Goal: Task Accomplishment & Management: Use online tool/utility

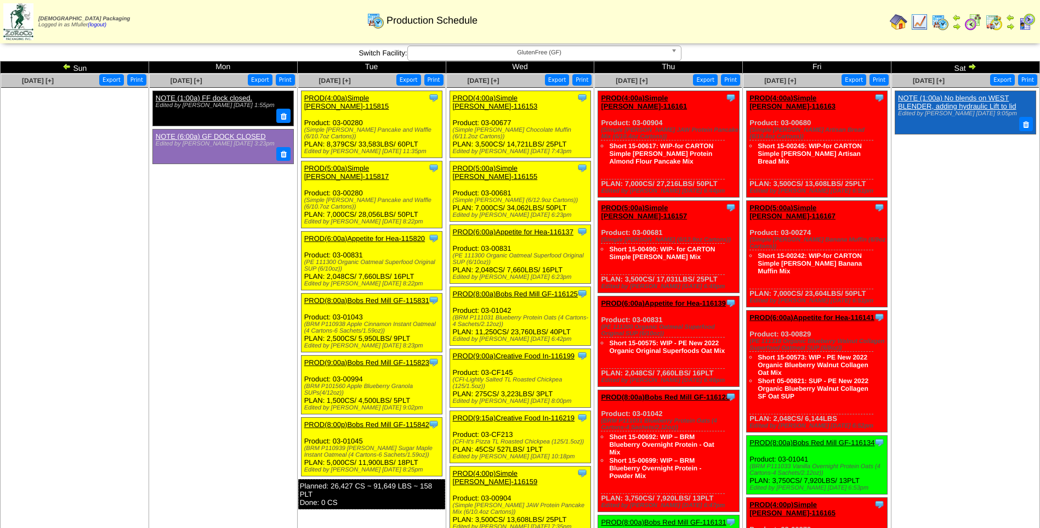
click at [580, 53] on span "GlutenFree (GF)" at bounding box center [539, 52] width 254 height 13
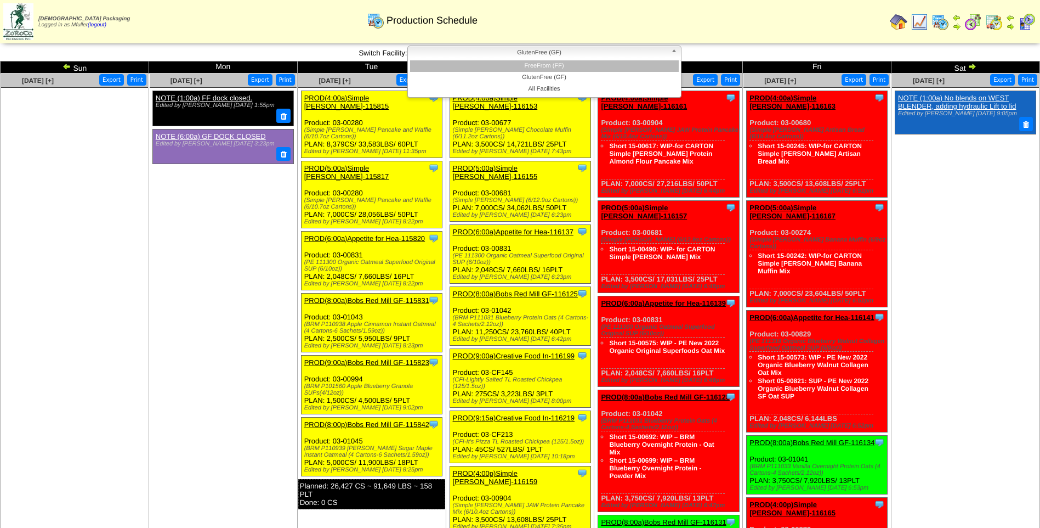
click at [576, 67] on li "FreeFrom (FF)" at bounding box center [544, 66] width 269 height 12
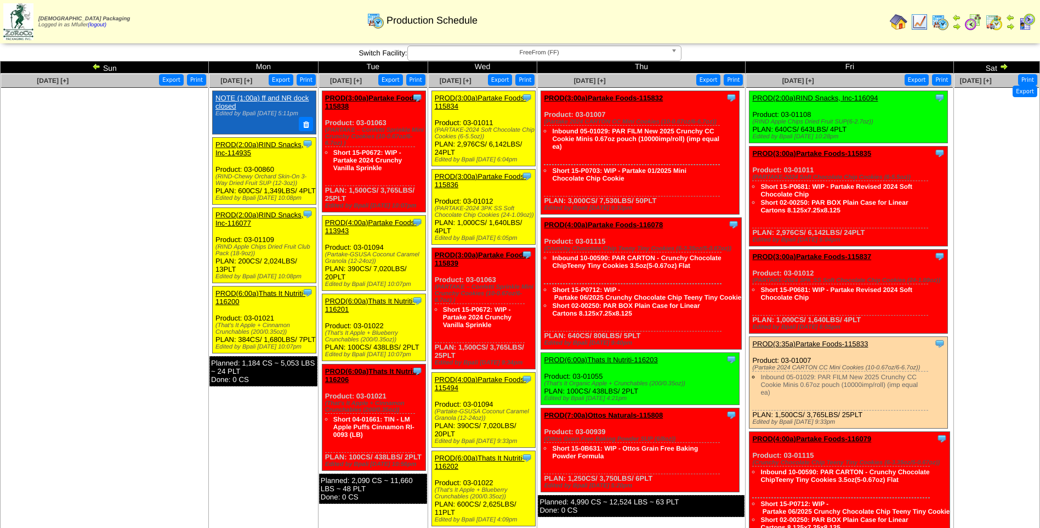
click at [478, 99] on link "PROD(3:00a)Partake Foods-115834" at bounding box center [481, 102] width 92 height 16
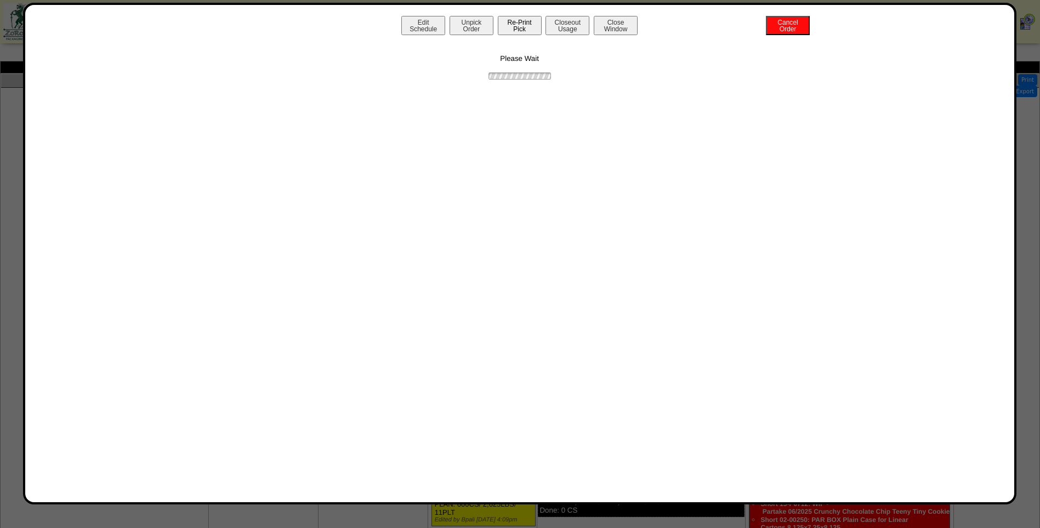
click at [526, 29] on button "Re-Print Pick" at bounding box center [520, 25] width 44 height 19
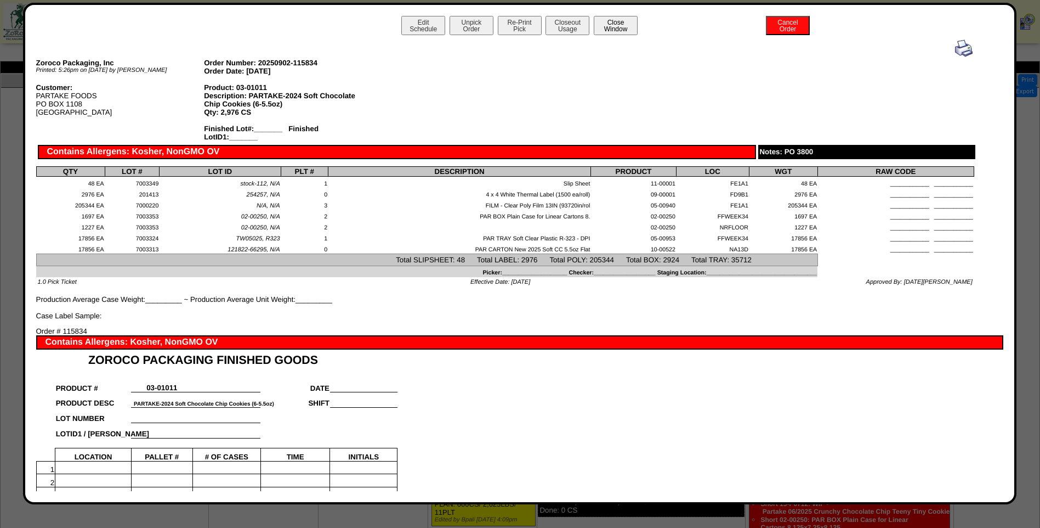
click at [625, 32] on button "Close Window" at bounding box center [616, 25] width 44 height 19
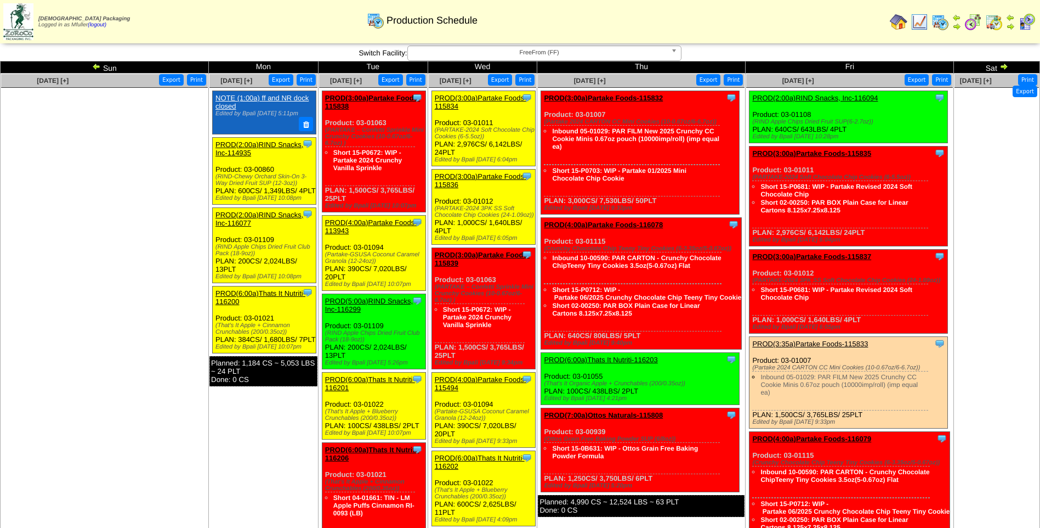
click at [475, 97] on link "PROD(3:00a)Partake Foods-115834" at bounding box center [481, 102] width 92 height 16
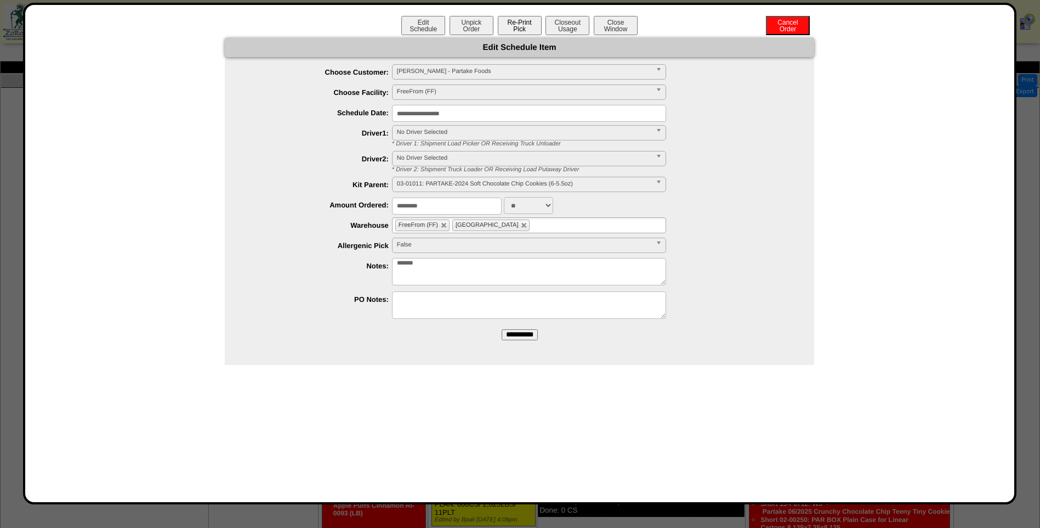
click at [524, 27] on button "Re-Print Pick" at bounding box center [520, 25] width 44 height 19
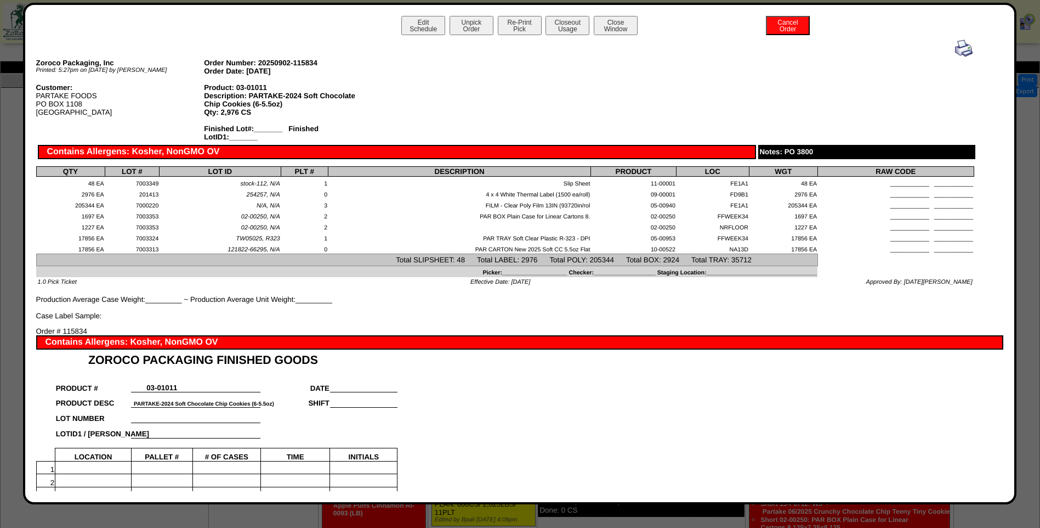
click at [957, 48] on img at bounding box center [964, 48] width 18 height 18
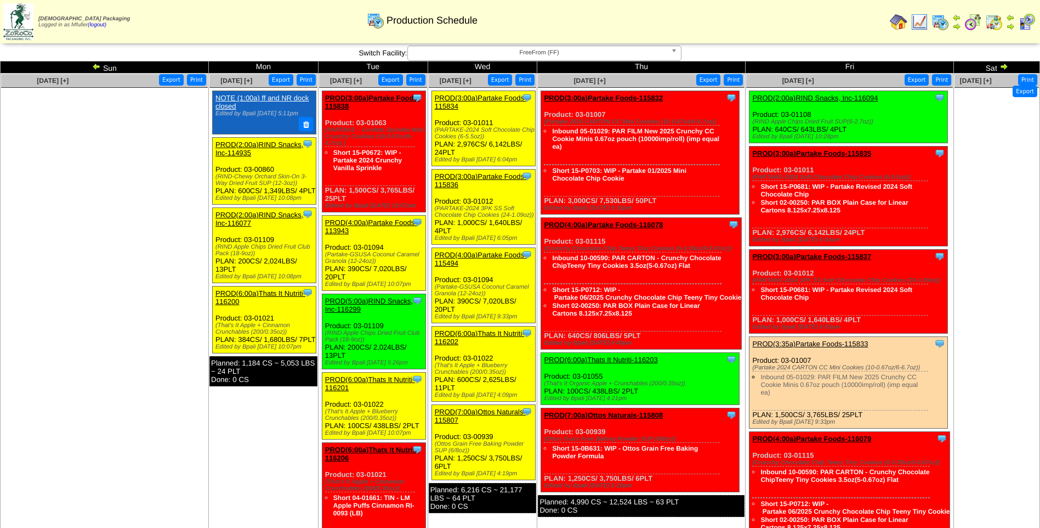
click at [475, 174] on link "PROD(3:00a)Partake Foods-115836" at bounding box center [481, 180] width 92 height 16
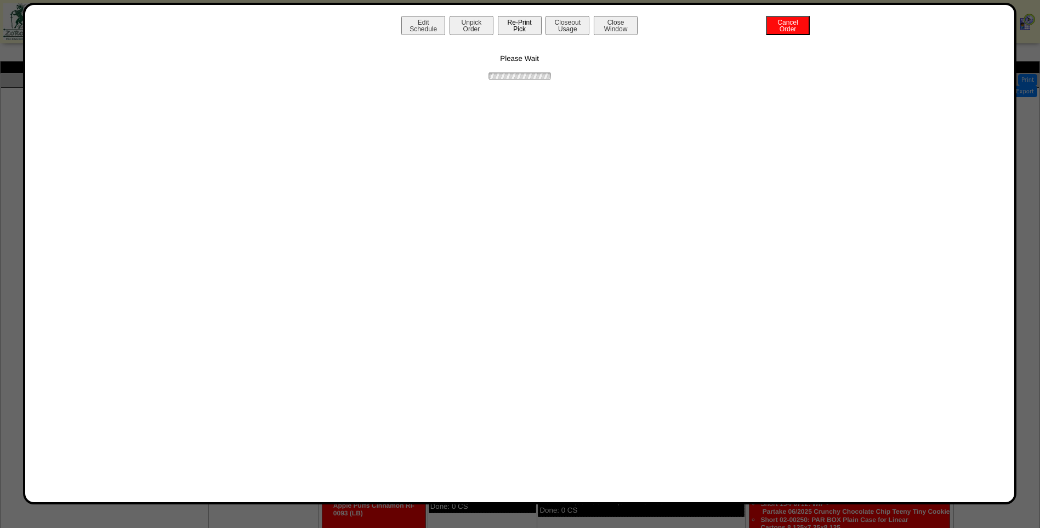
click at [502, 21] on button "Re-Print Pick" at bounding box center [520, 25] width 44 height 19
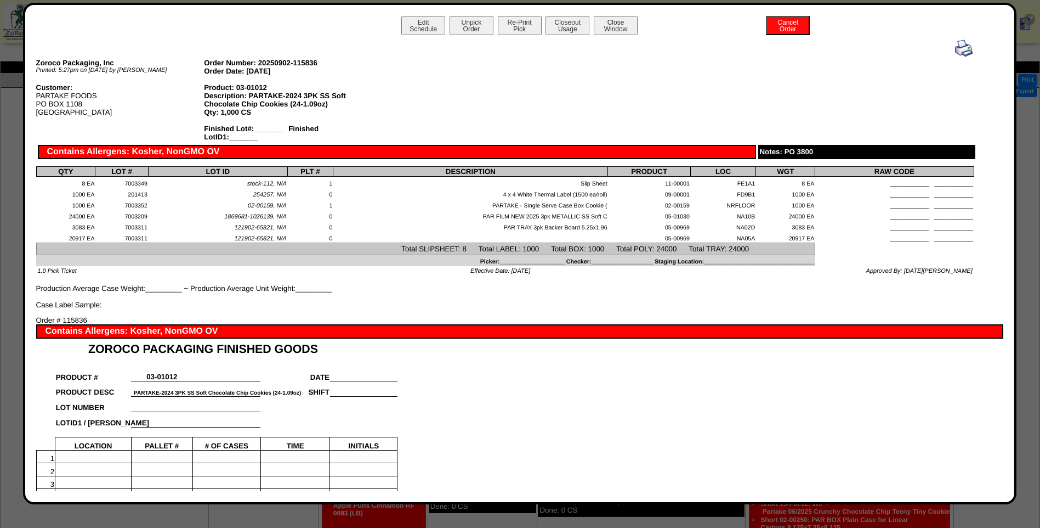
click at [957, 49] on img at bounding box center [964, 48] width 18 height 18
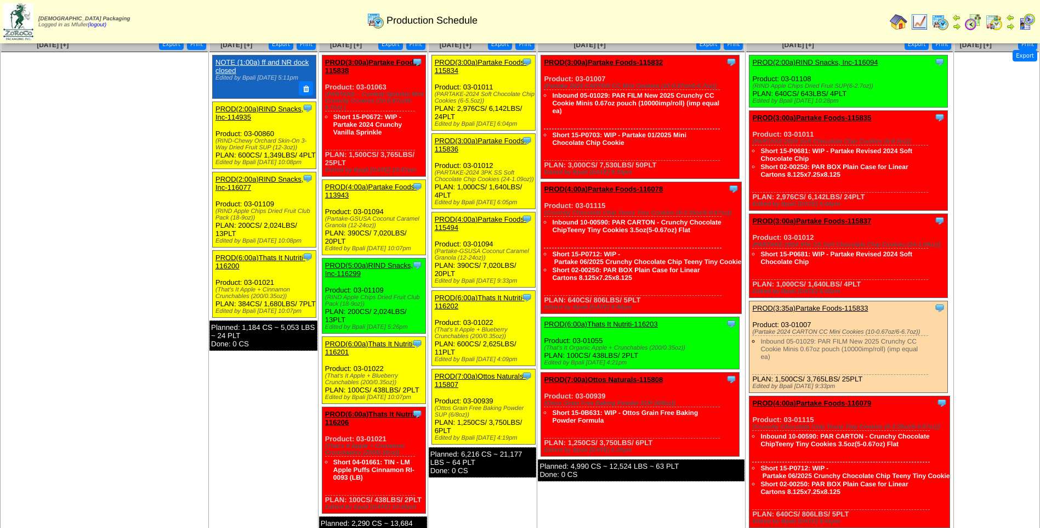
scroll to position [55, 0]
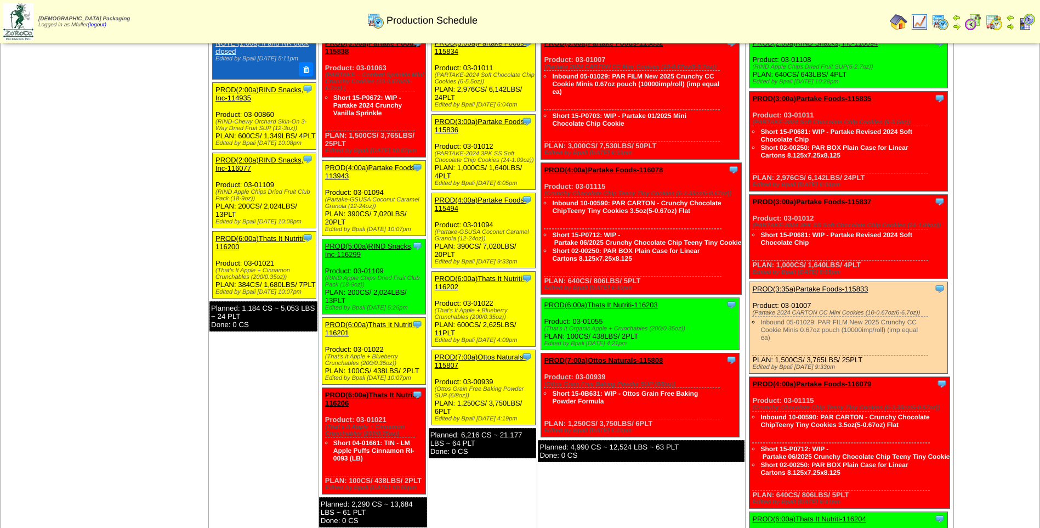
click at [470, 200] on link "PROD(4:00a)Partake Foods-115494" at bounding box center [481, 204] width 92 height 16
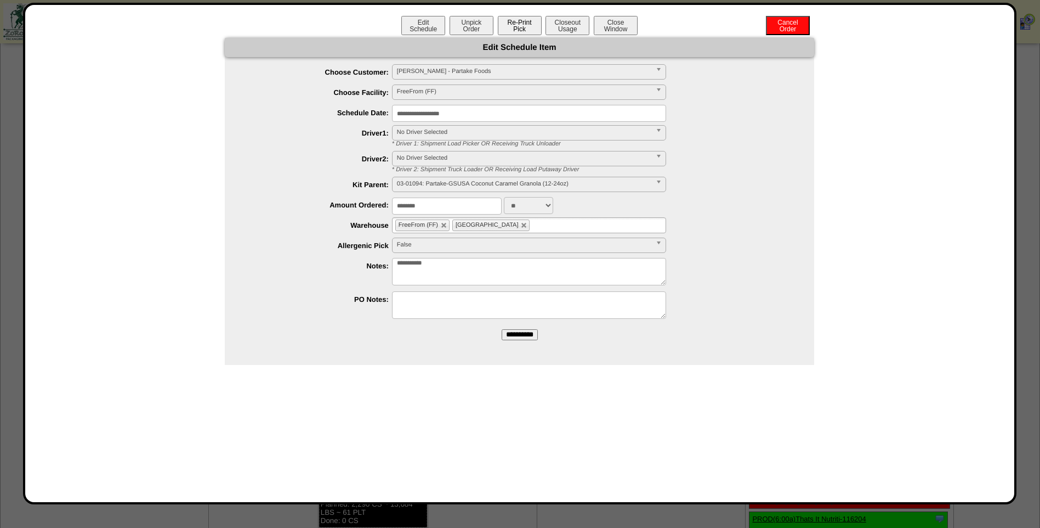
click at [524, 29] on button "Re-Print Pick" at bounding box center [520, 25] width 44 height 19
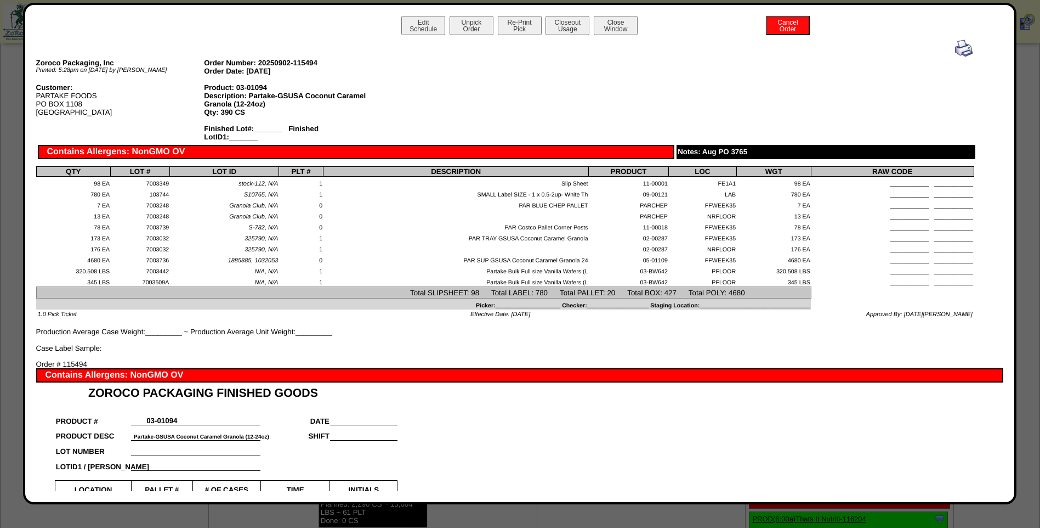
click at [956, 47] on img at bounding box center [964, 48] width 18 height 18
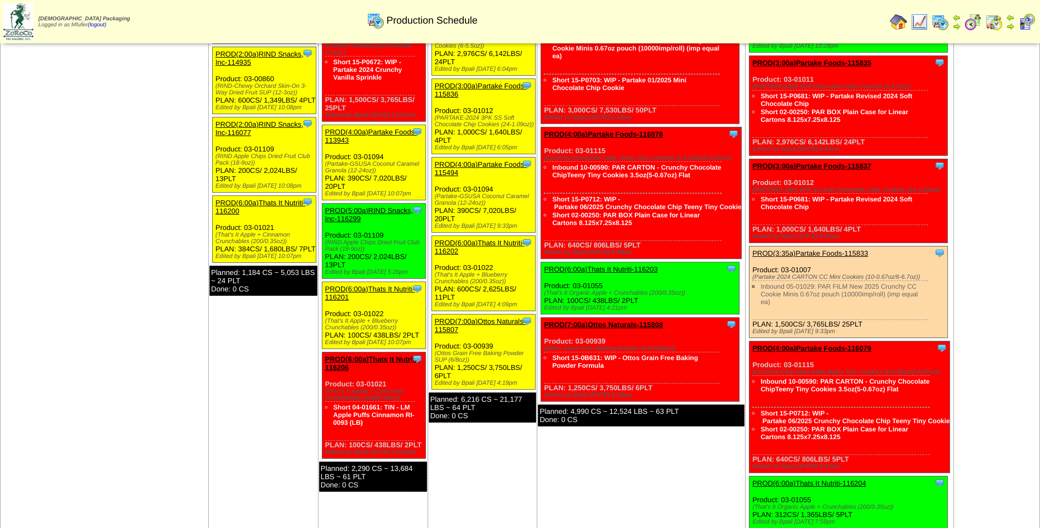
scroll to position [110, 0]
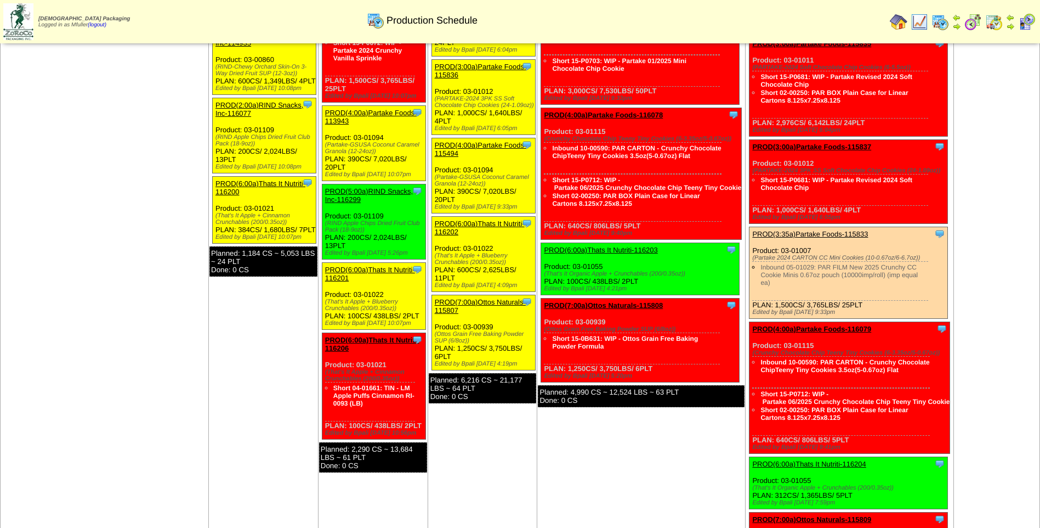
click at [479, 222] on link "PROD(6:00a)Thats It Nutriti-116202" at bounding box center [480, 227] width 90 height 16
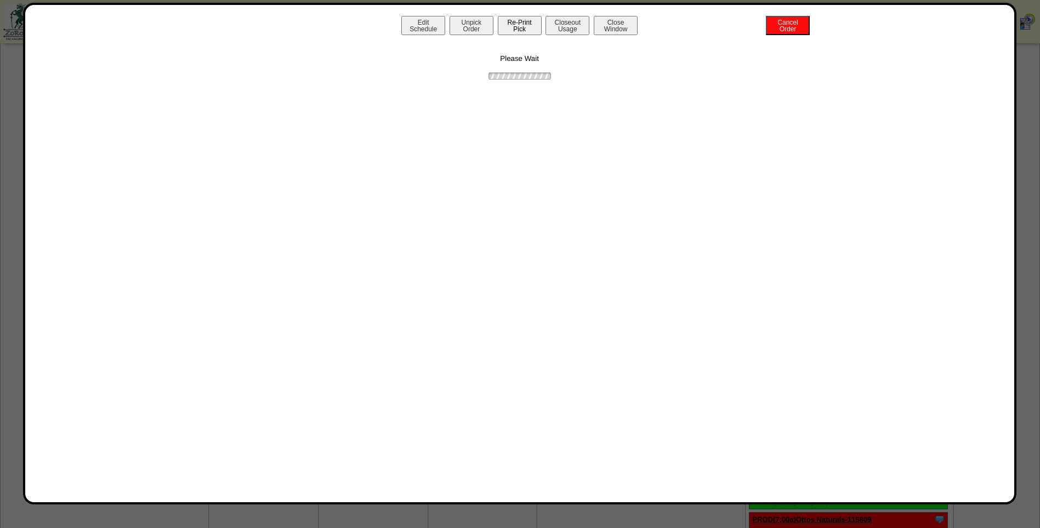
click at [526, 29] on button "Re-Print Pick" at bounding box center [520, 25] width 44 height 19
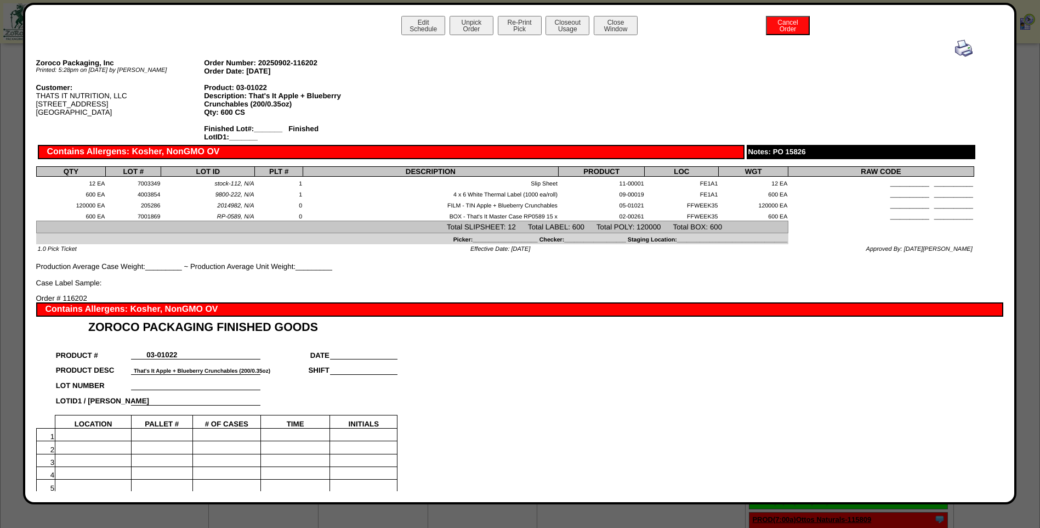
click at [955, 48] on img at bounding box center [964, 48] width 18 height 18
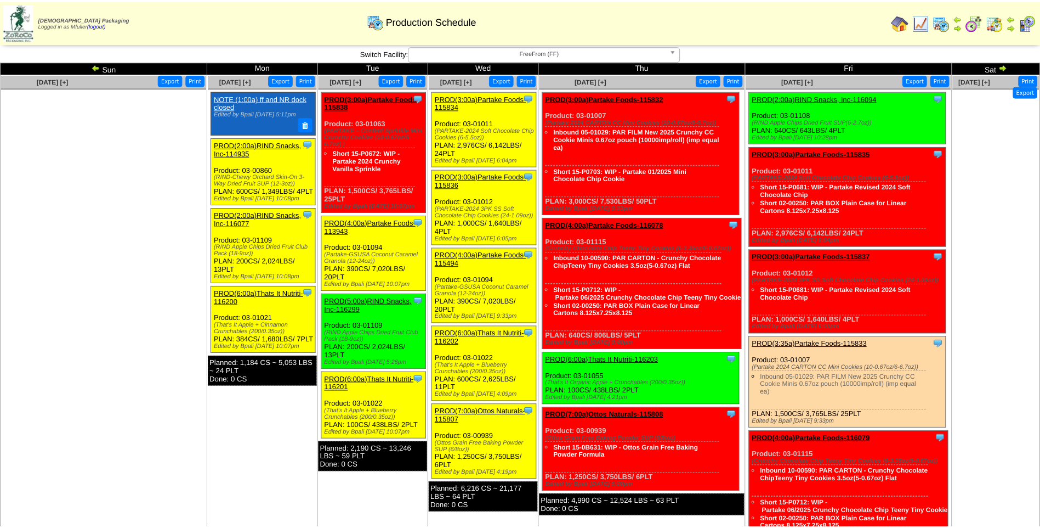
scroll to position [110, 0]
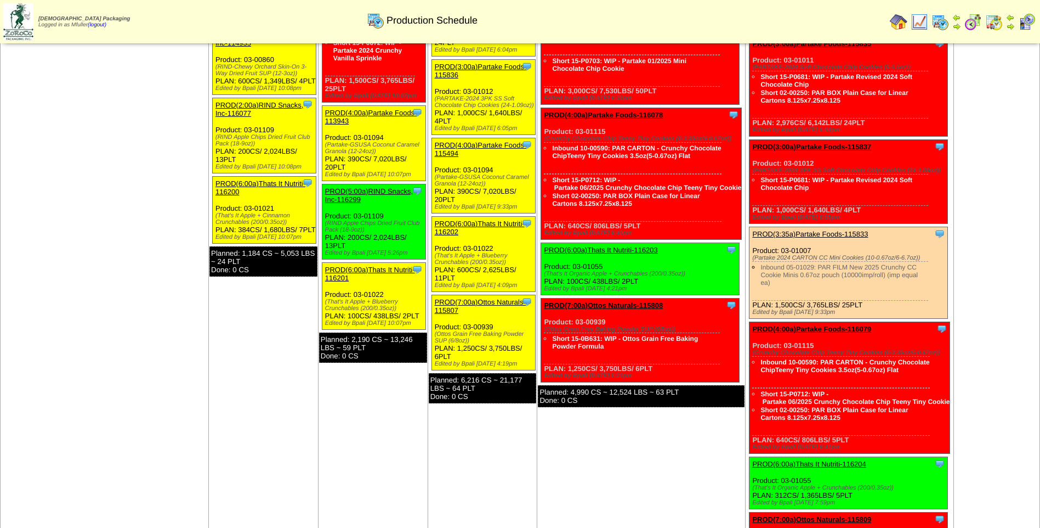
click at [463, 299] on link "PROD(7:00a)Ottos Naturals-115807" at bounding box center [480, 306] width 91 height 16
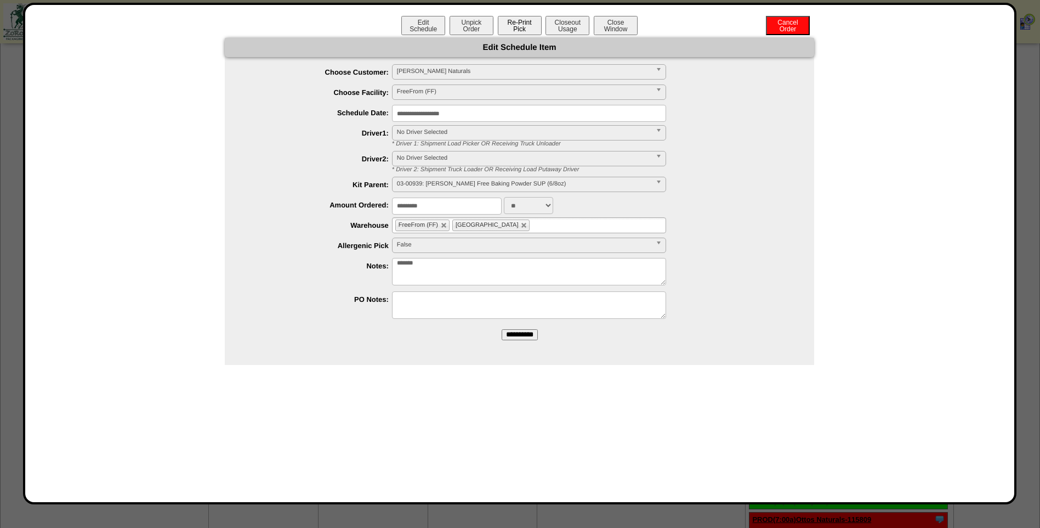
click at [520, 27] on button "Re-Print Pick" at bounding box center [520, 25] width 44 height 19
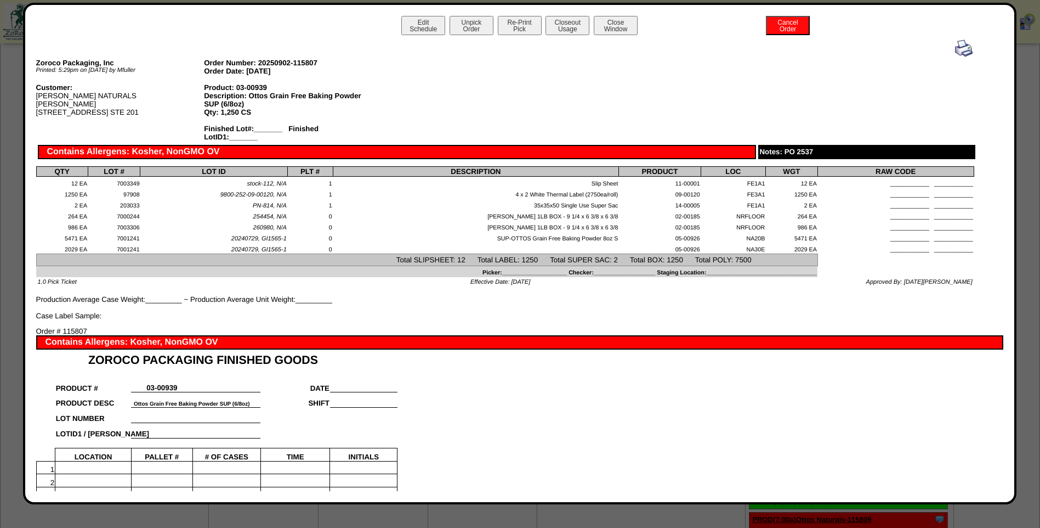
click at [955, 46] on img at bounding box center [964, 48] width 18 height 18
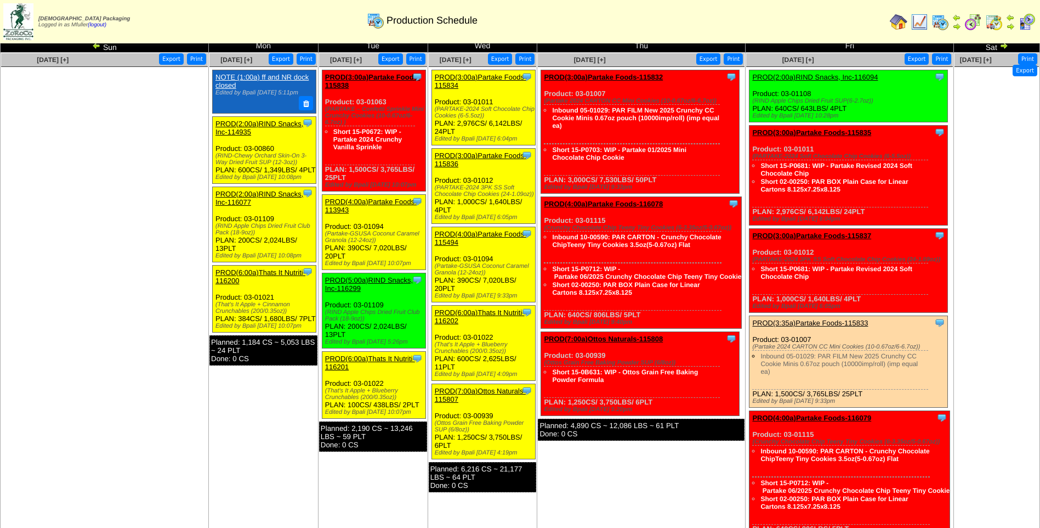
scroll to position [55, 0]
